Goal: Navigation & Orientation: Find specific page/section

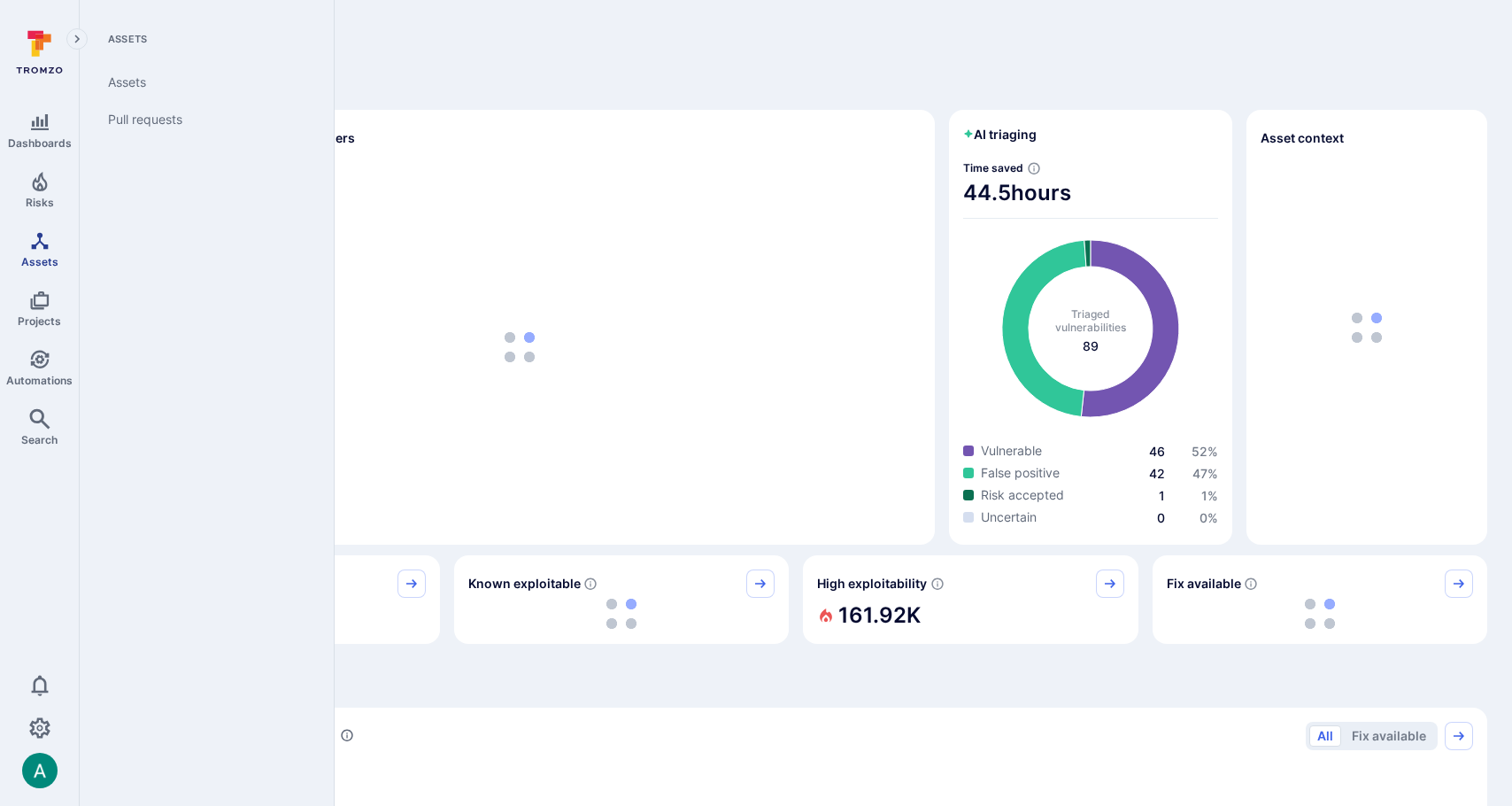
click at [38, 245] on icon "Assets" at bounding box center [39, 240] width 21 height 21
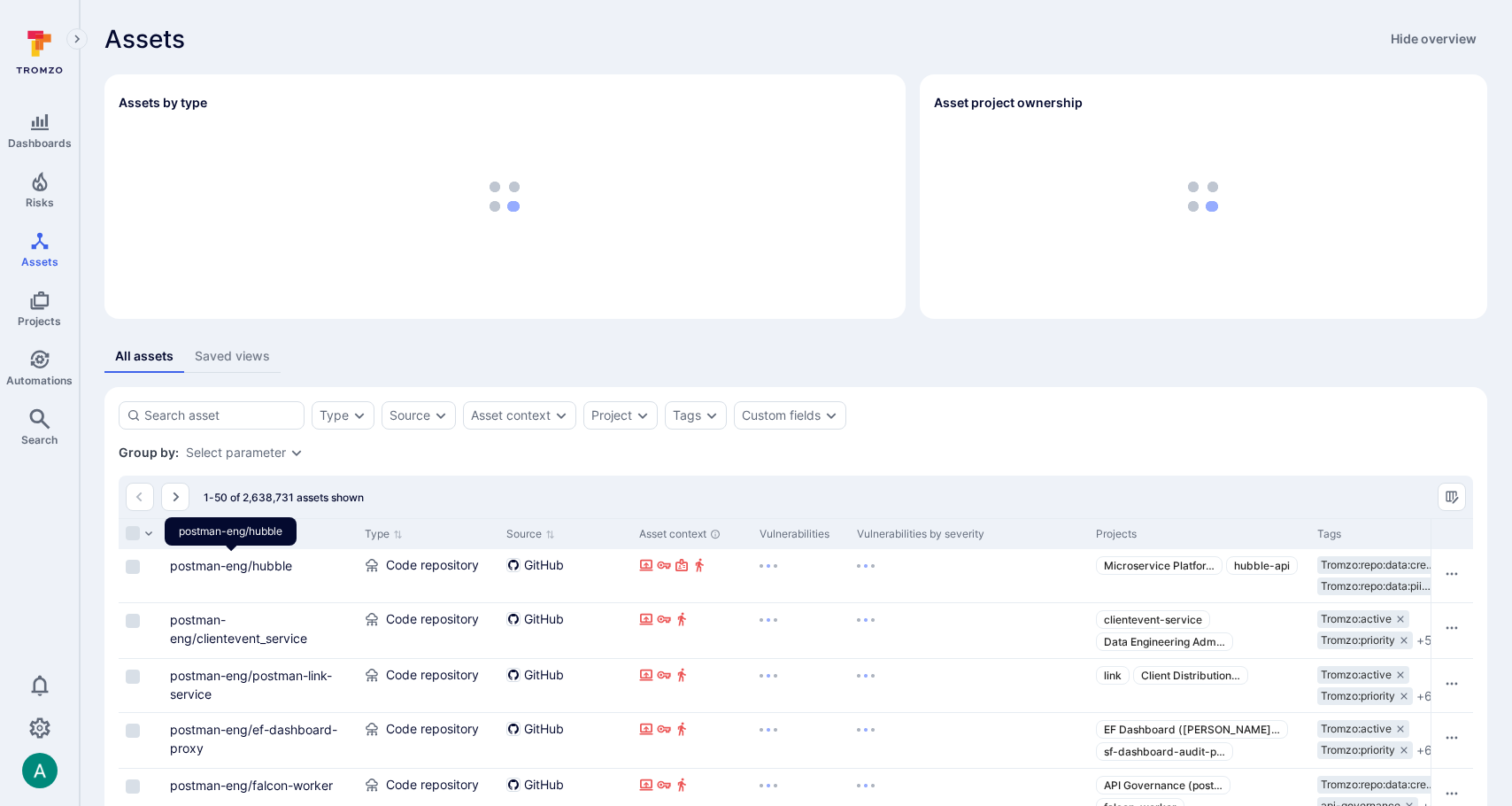
click at [223, 569] on link "postman-eng/hubble" at bounding box center [231, 565] width 122 height 15
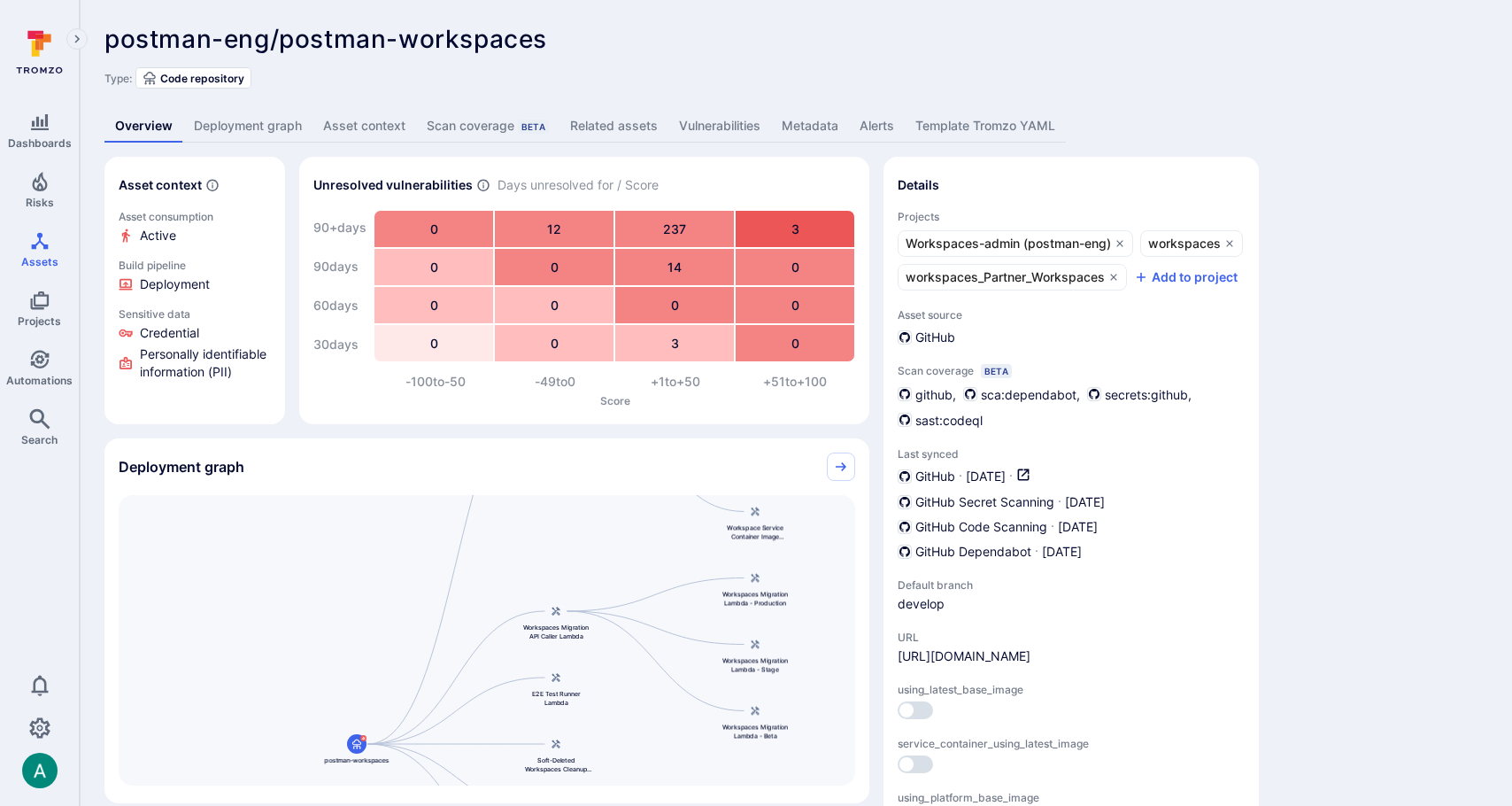
drag, startPoint x: 755, startPoint y: 583, endPoint x: 624, endPoint y: 693, distance: 171.1
click at [624, 693] on div "Postman Workspaces Service postman-workspaces Workspaces Migration API Caller L…" at bounding box center [486, 640] width 736 height 290
click at [832, 467] on link "Collapse" at bounding box center [840, 466] width 28 height 28
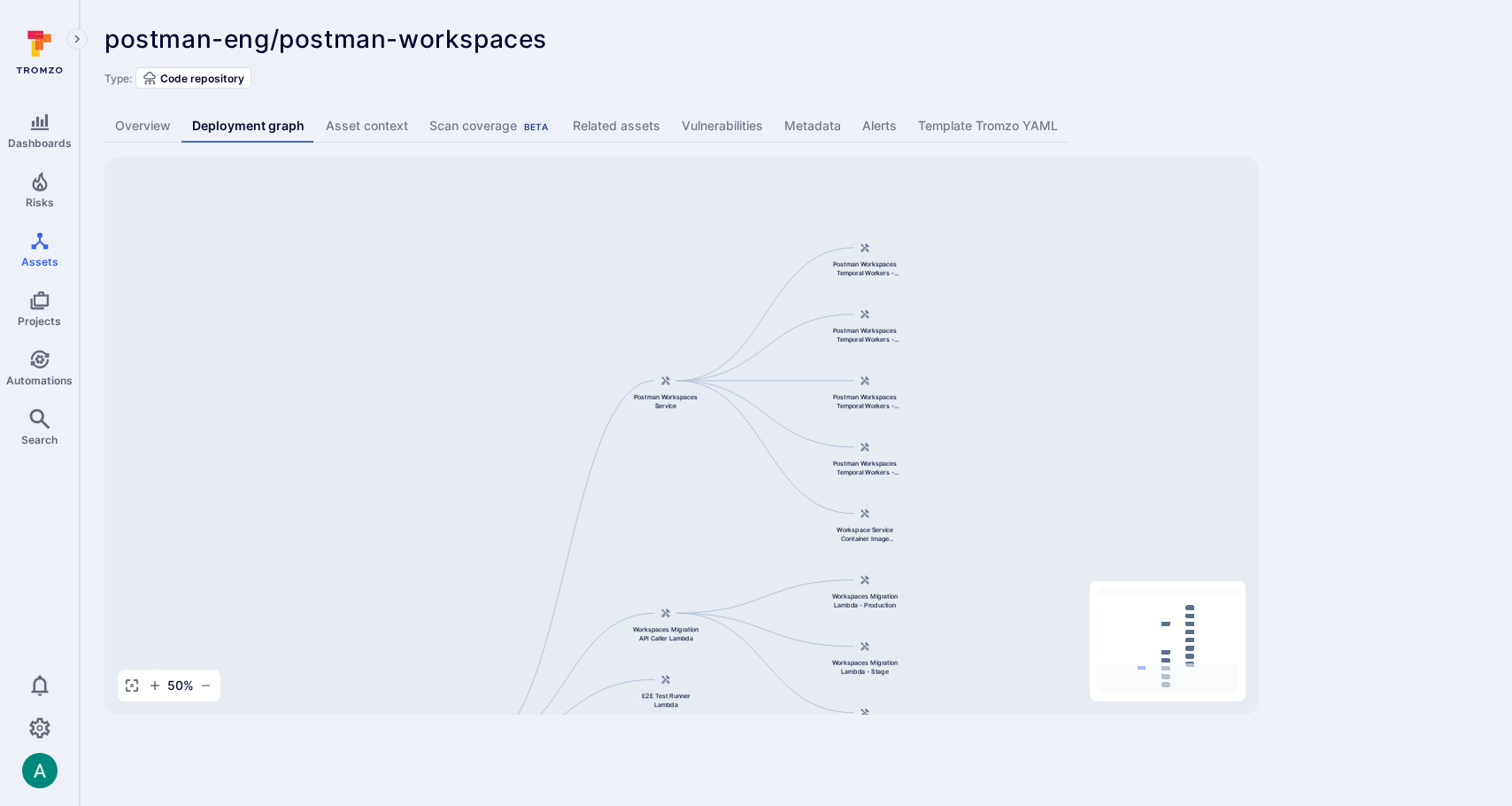
drag, startPoint x: 909, startPoint y: 208, endPoint x: 891, endPoint y: 353, distance: 146.1
click at [891, 353] on div "Postman Workspaces Service postman-workspaces Workspaces Migration API Caller L…" at bounding box center [681, 435] width 1154 height 558
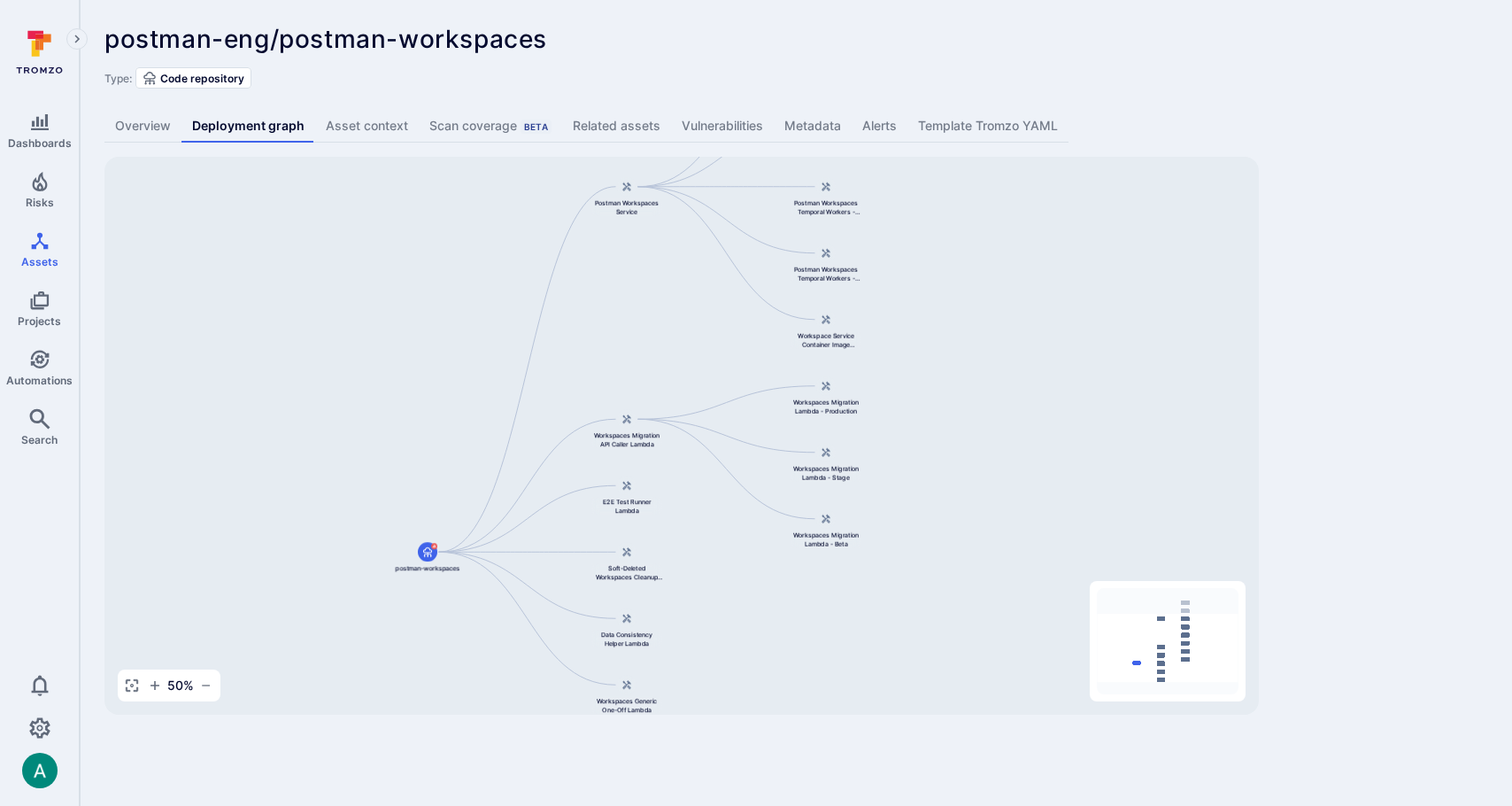
drag, startPoint x: 721, startPoint y: 529, endPoint x: 680, endPoint y: 312, distance: 220.8
click at [680, 312] on div "Postman Workspaces Service postman-workspaces Workspaces Migration API Caller L…" at bounding box center [681, 435] width 1154 height 558
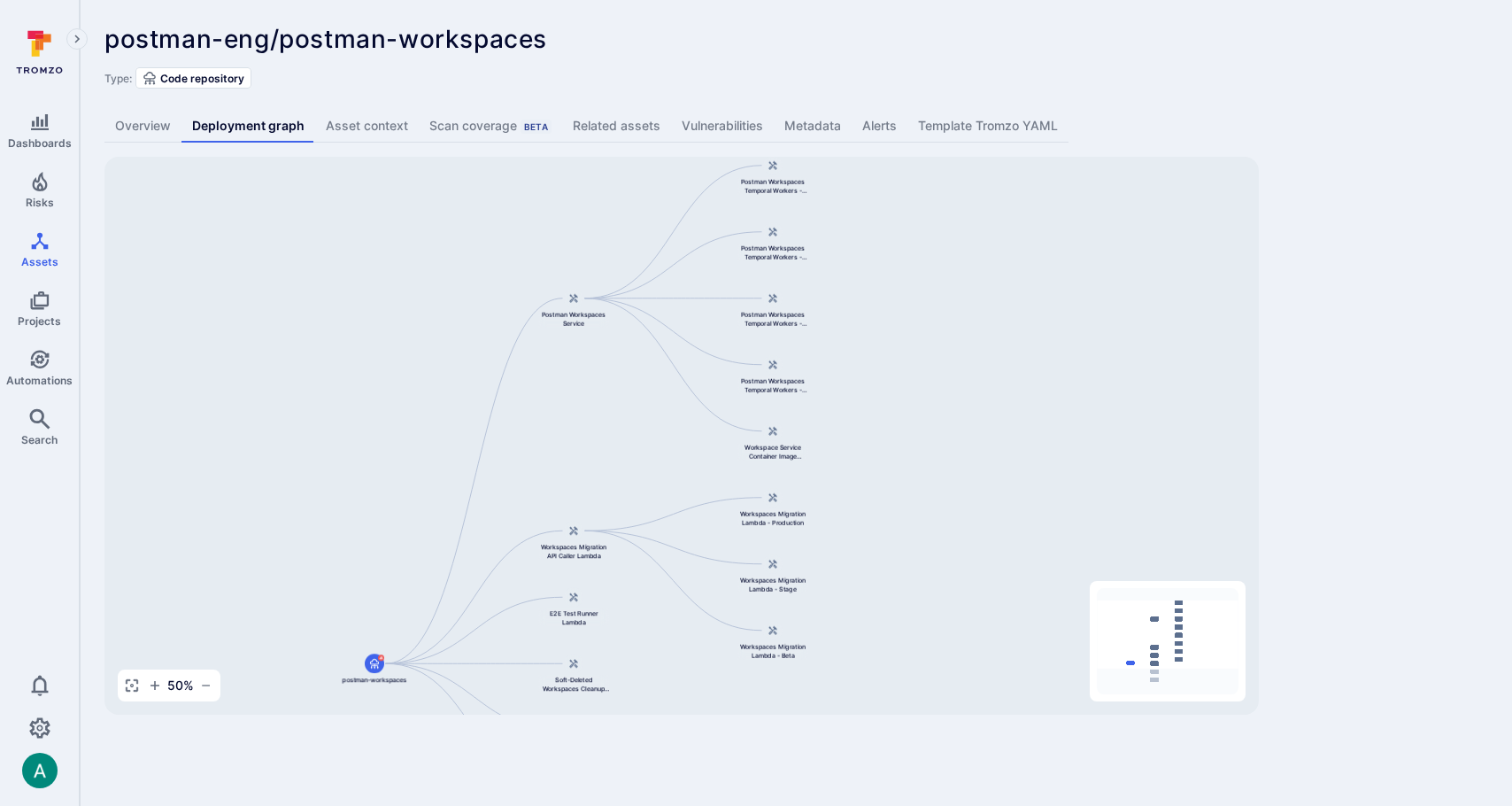
drag, startPoint x: 954, startPoint y: 324, endPoint x: 905, endPoint y: 451, distance: 136.1
click at [905, 451] on div "Postman Workspaces Service postman-workspaces Workspaces Migration API Caller L…" at bounding box center [681, 435] width 1154 height 558
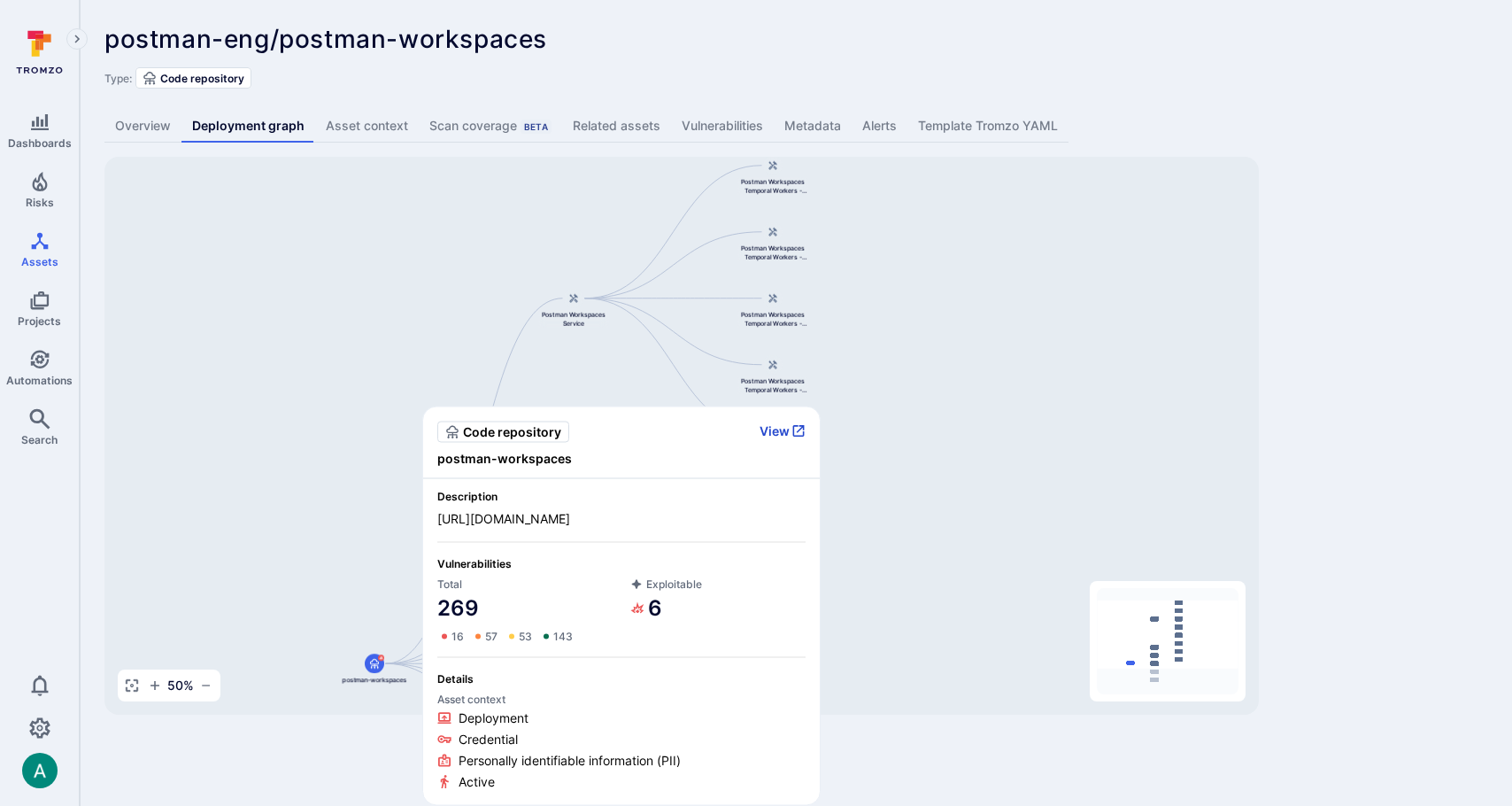
click at [785, 428] on button "View" at bounding box center [782, 431] width 46 height 16
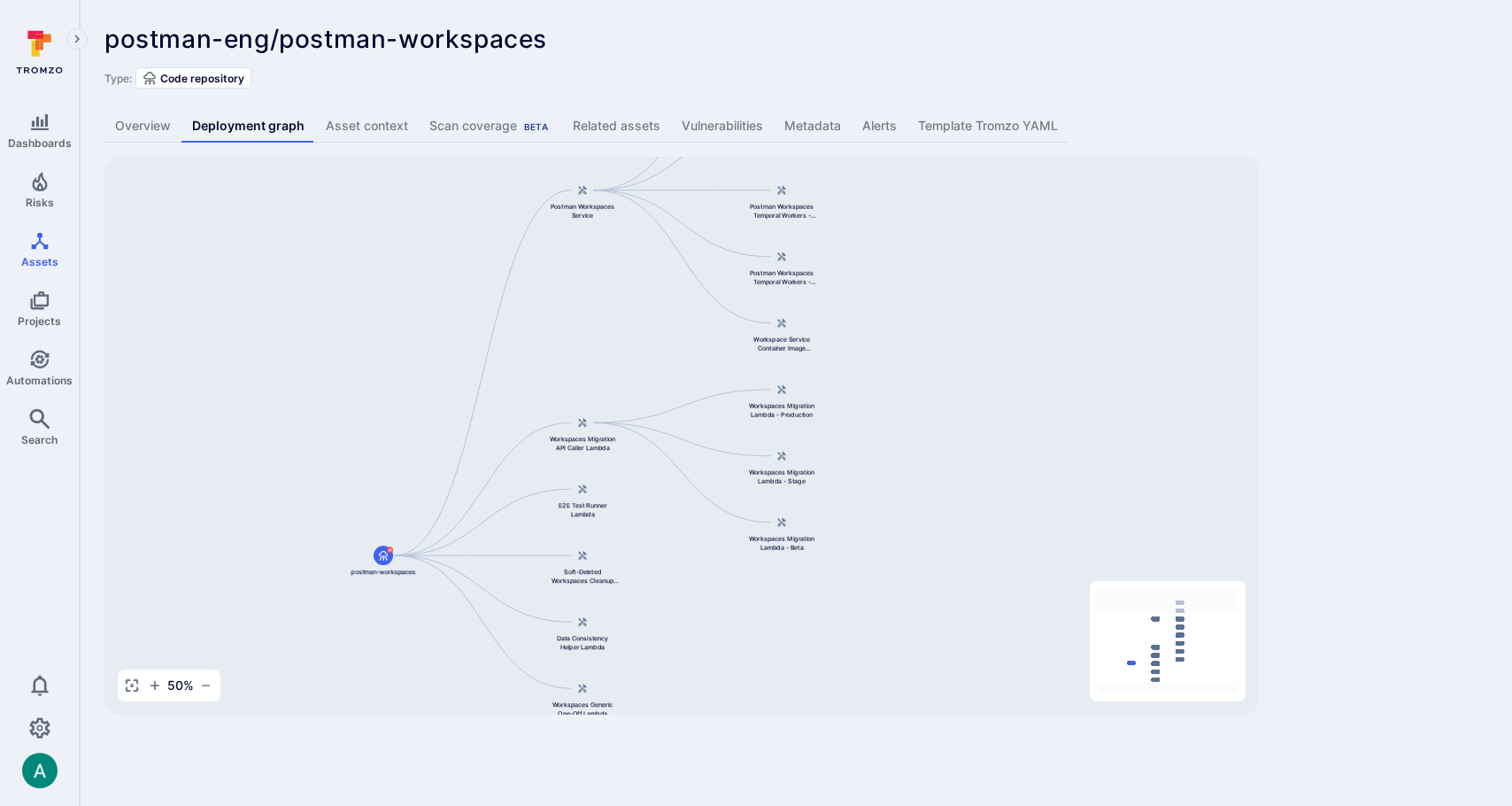
drag, startPoint x: 950, startPoint y: 403, endPoint x: 959, endPoint y: 295, distance: 108.4
click at [959, 295] on div "Postman Workspaces Service postman-workspaces Workspaces Migration API Caller L…" at bounding box center [681, 435] width 1154 height 558
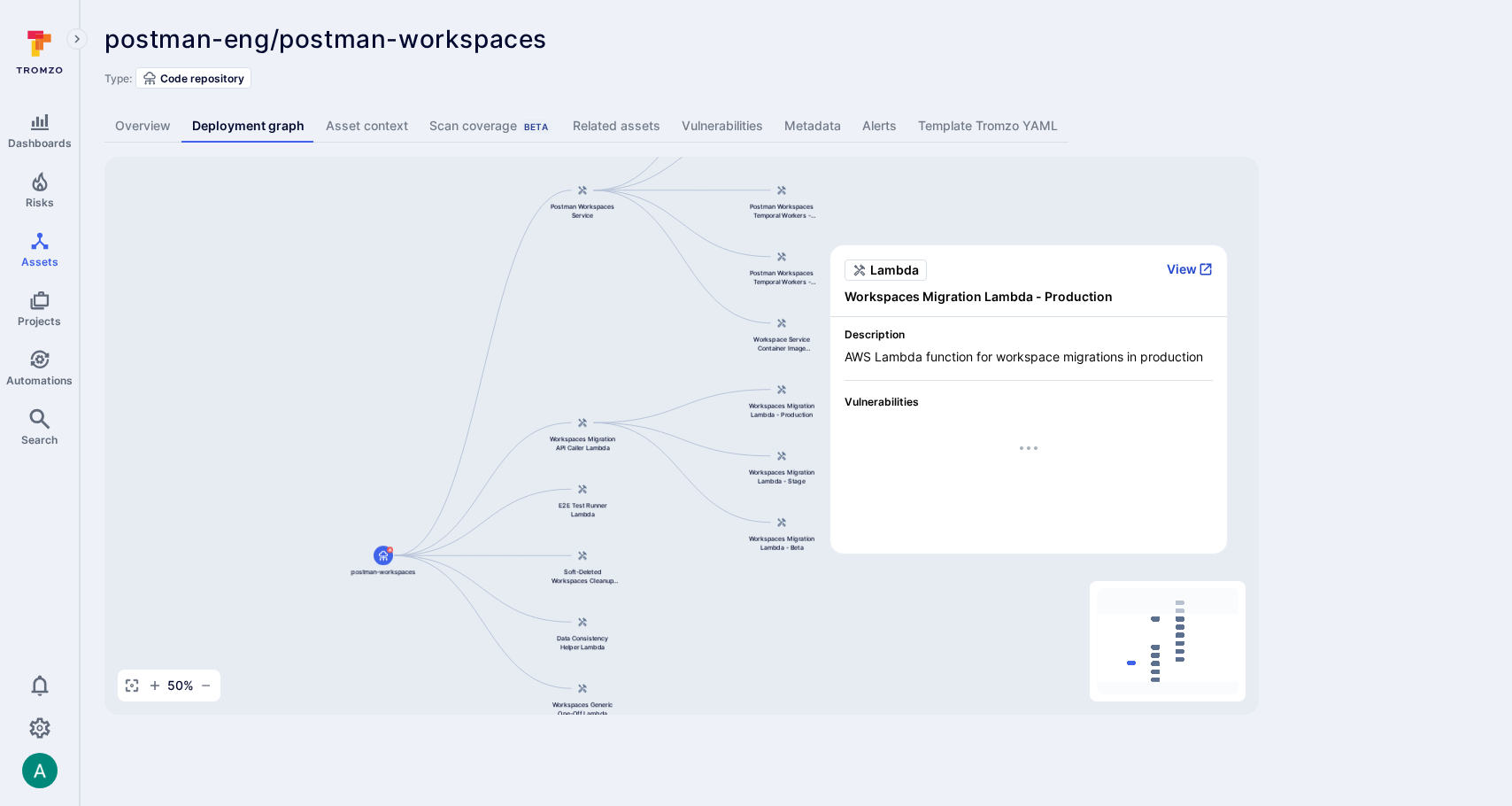
click at [1176, 267] on button "View" at bounding box center [1190, 268] width 46 height 16
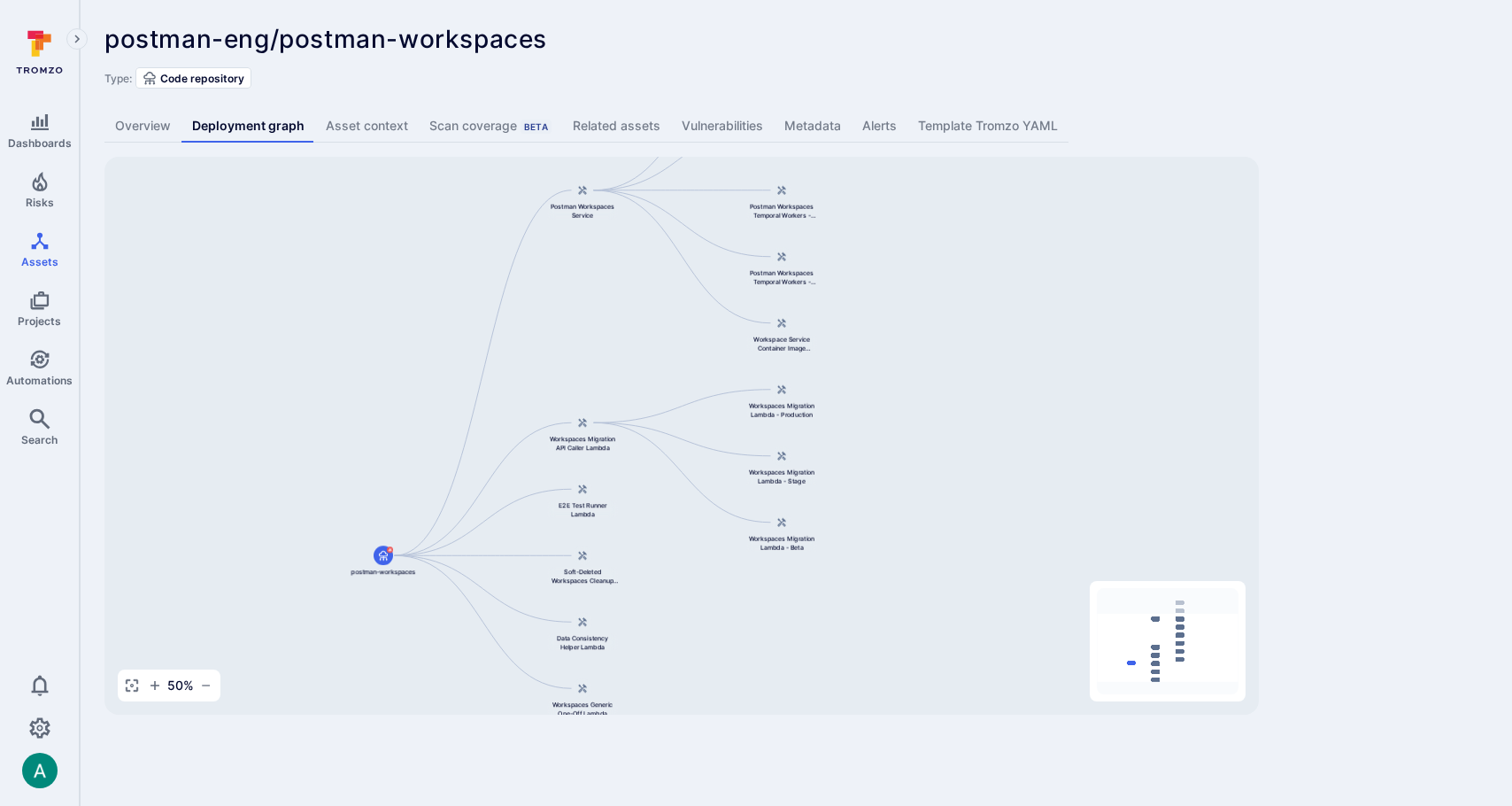
click at [1195, 335] on div "Postman Workspaces Service postman-workspaces Workspaces Migration API Caller L…" at bounding box center [681, 435] width 1154 height 558
click at [778, 546] on span "Workspaces Migration Lambda - Beta" at bounding box center [782, 542] width 71 height 17
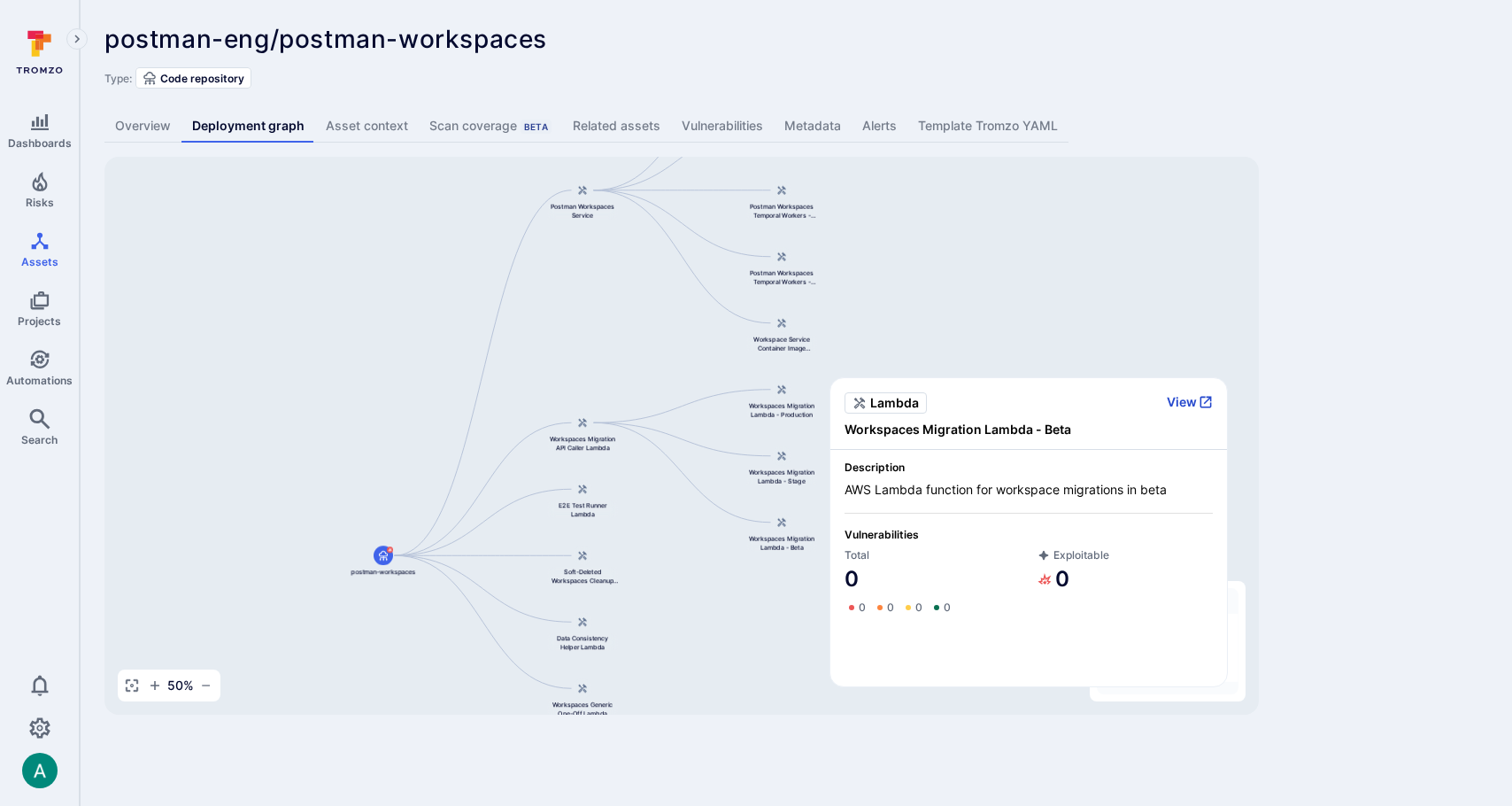
click at [1184, 407] on button "View" at bounding box center [1190, 402] width 46 height 16
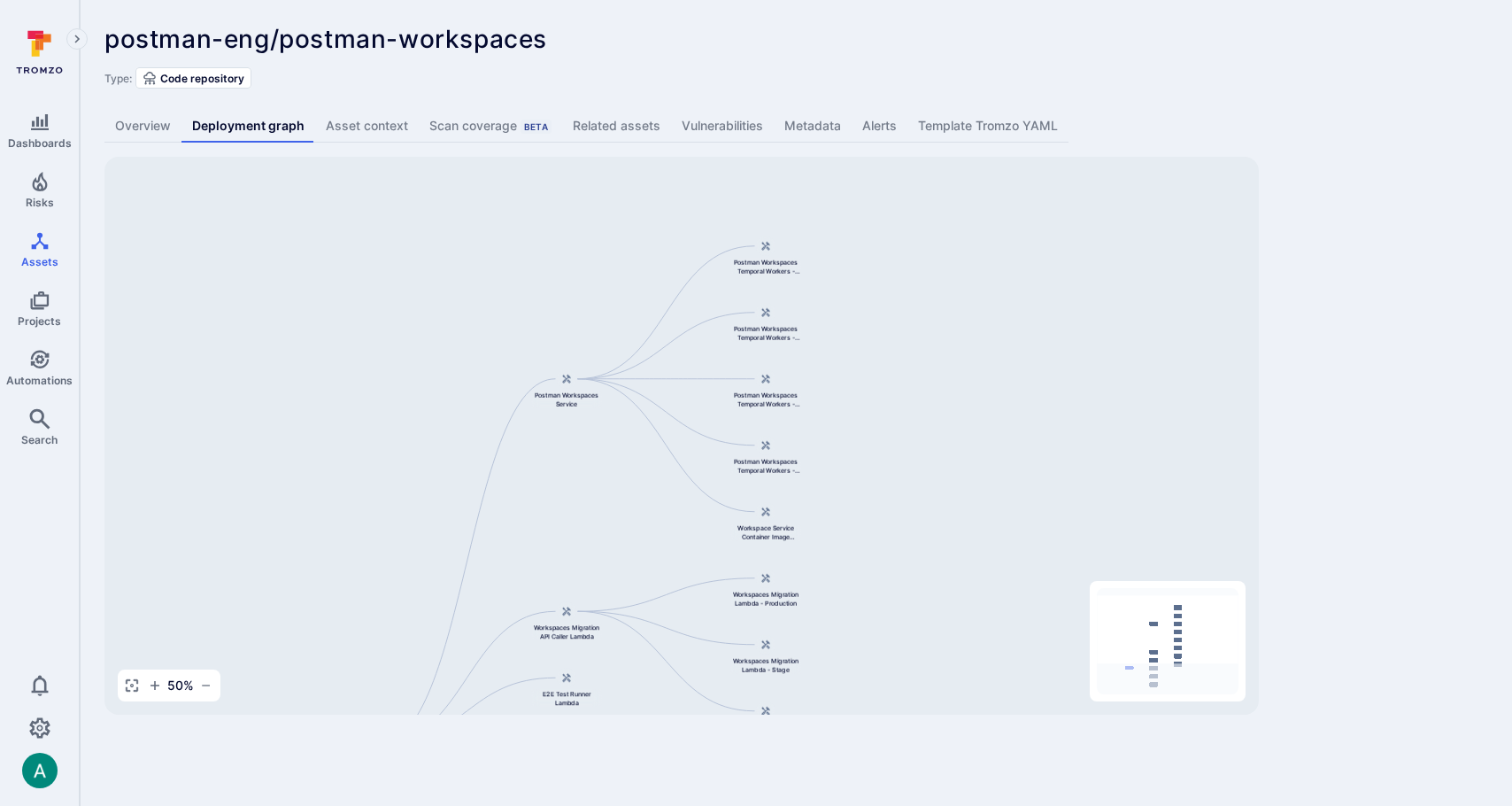
drag, startPoint x: 876, startPoint y: 256, endPoint x: 854, endPoint y: 463, distance: 208.2
click at [854, 465] on div "Postman Workspaces Service postman-workspaces Workspaces Migration API Caller L…" at bounding box center [681, 435] width 1154 height 558
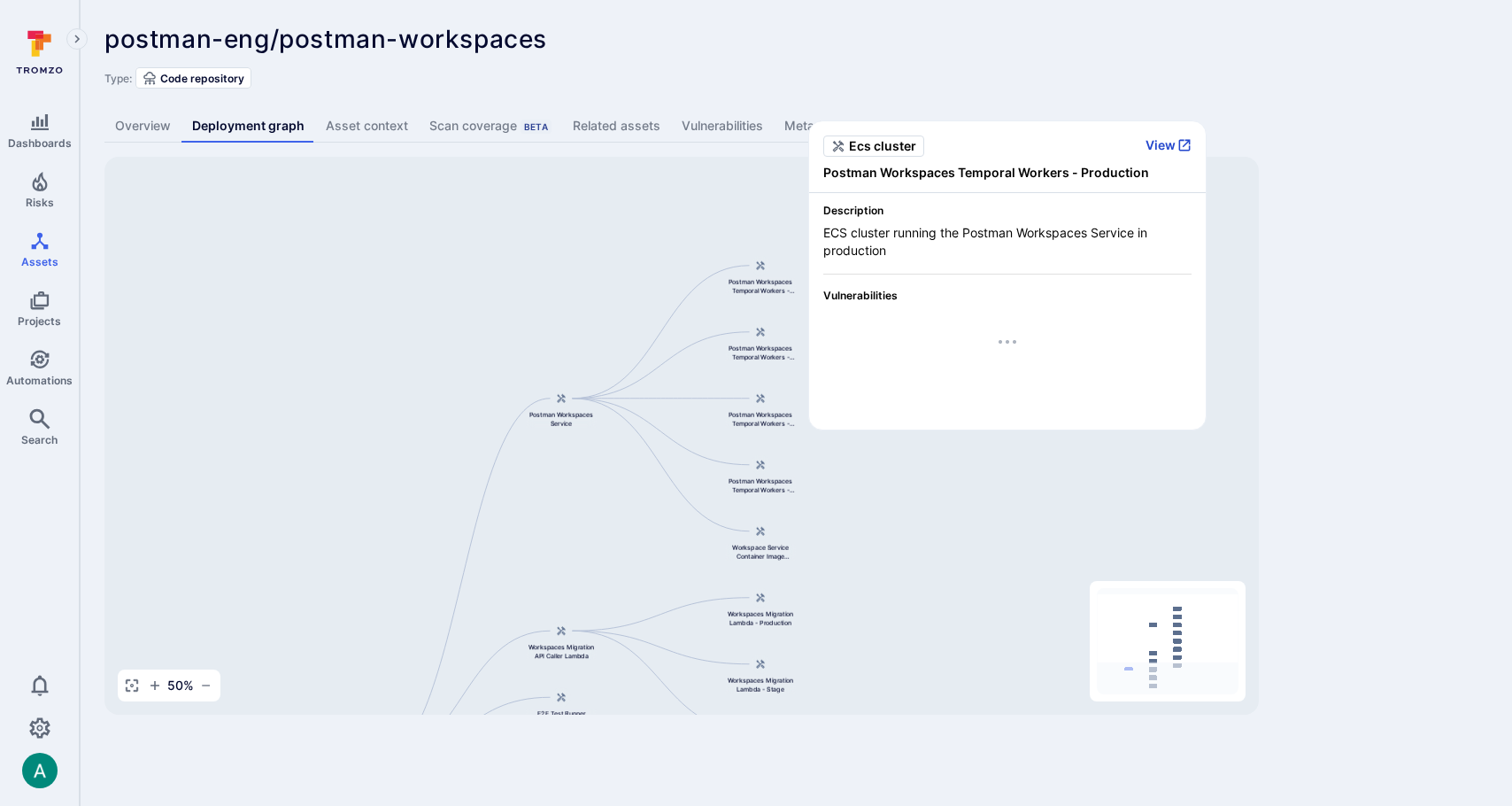
click at [1160, 147] on button "View" at bounding box center [1168, 144] width 46 height 16
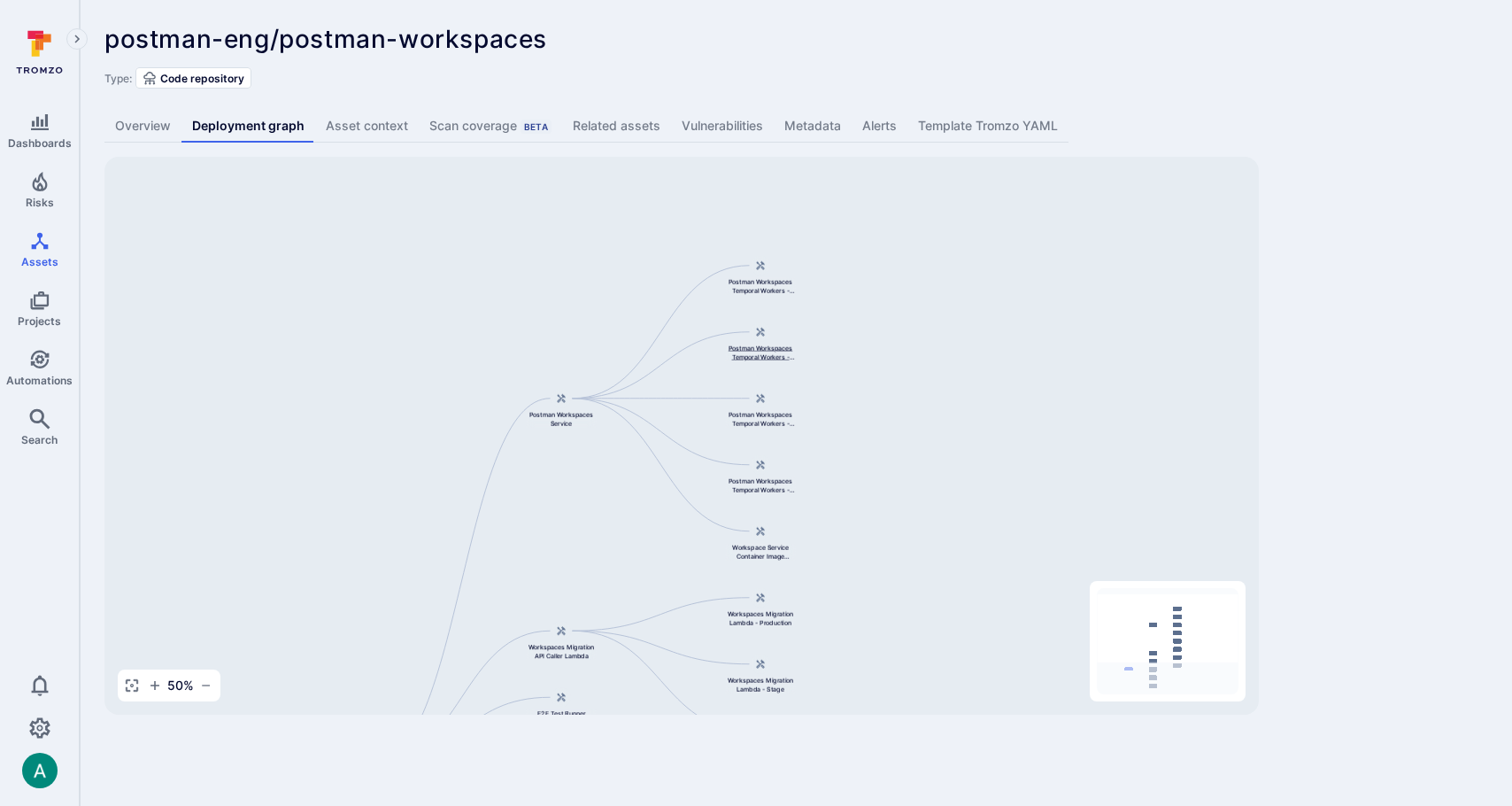
click at [761, 341] on div "Postman Workspaces Temporal Workers - Stage" at bounding box center [761, 341] width 71 height 39
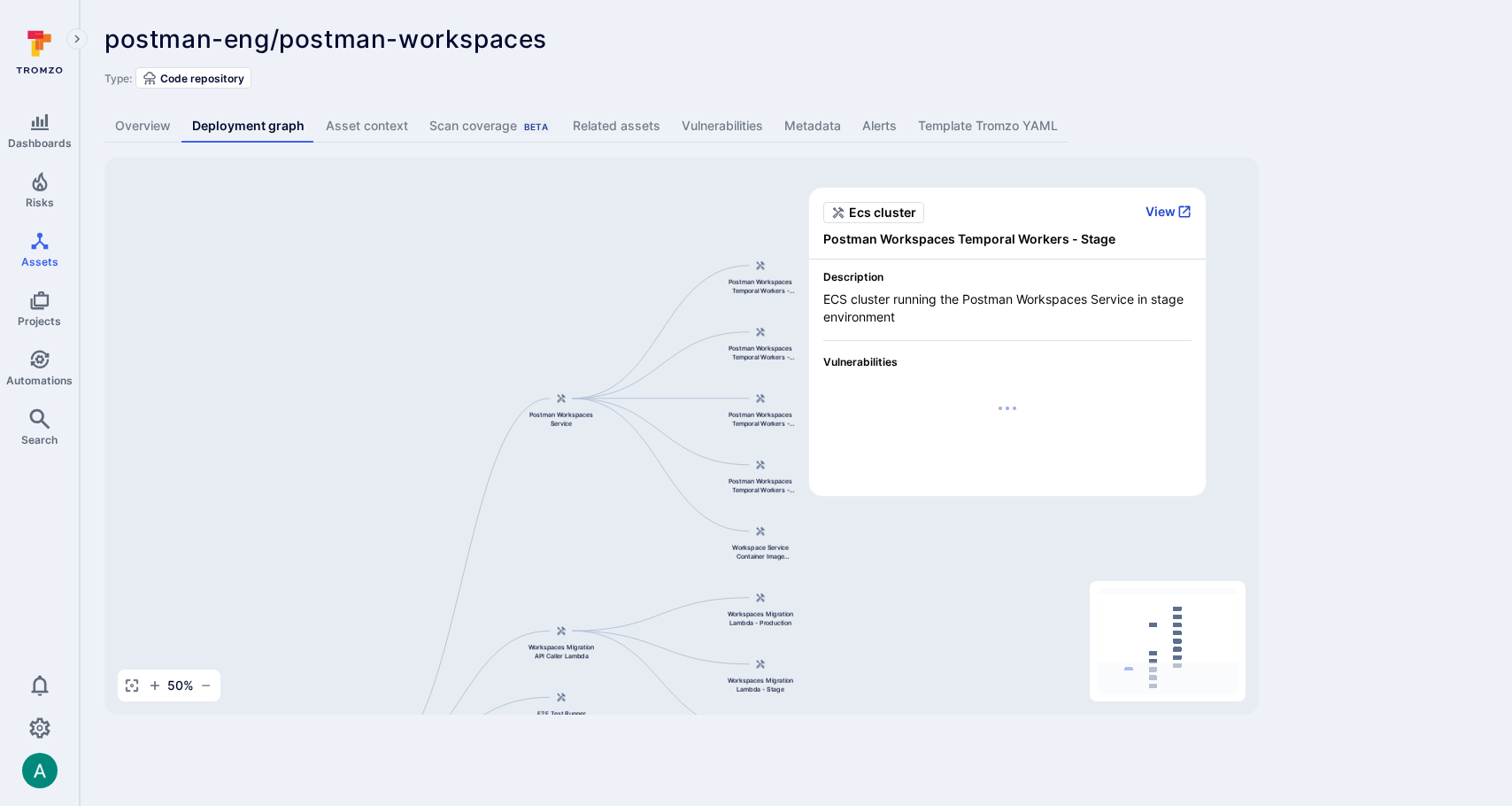
click at [1162, 214] on button "View" at bounding box center [1168, 211] width 46 height 16
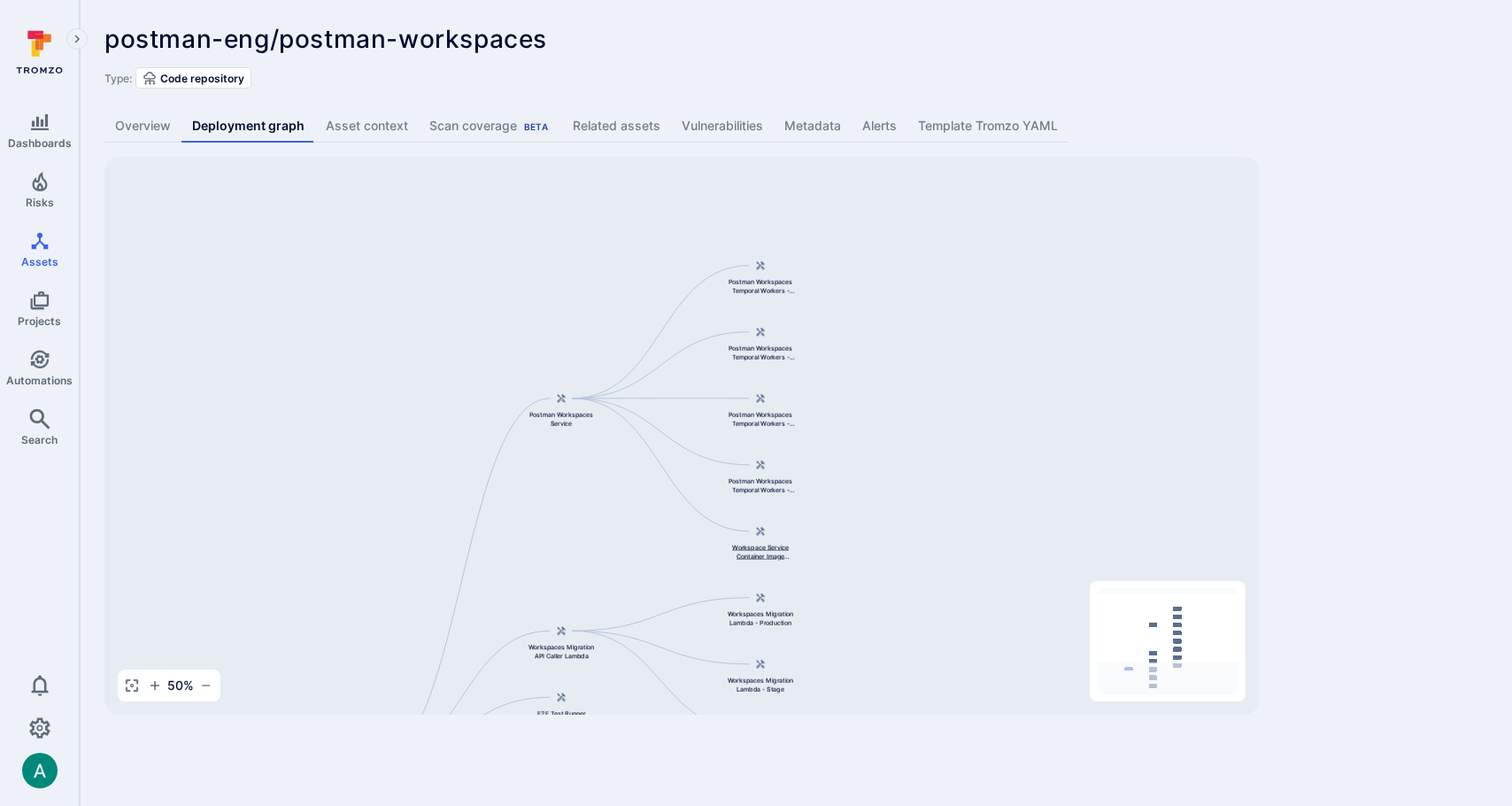
click at [760, 543] on span "Workspace Service Container Image Repository" at bounding box center [761, 551] width 71 height 17
